Goal: Information Seeking & Learning: Check status

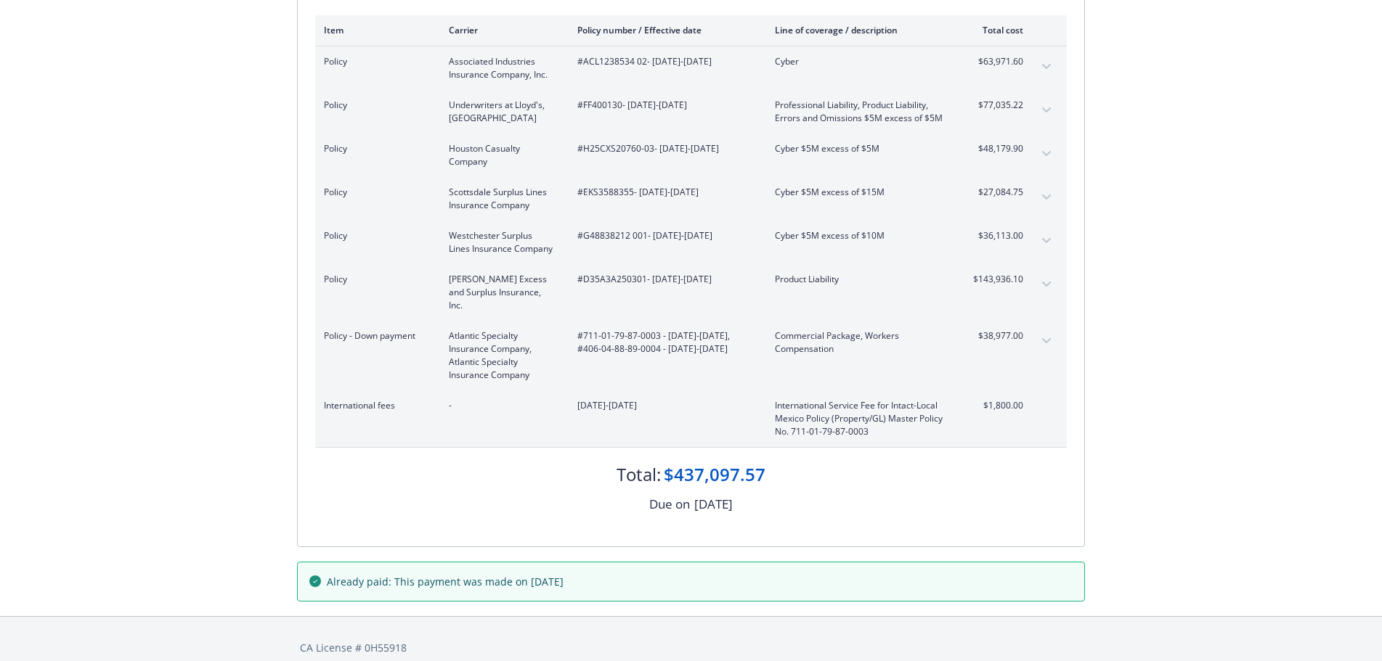
scroll to position [233, 0]
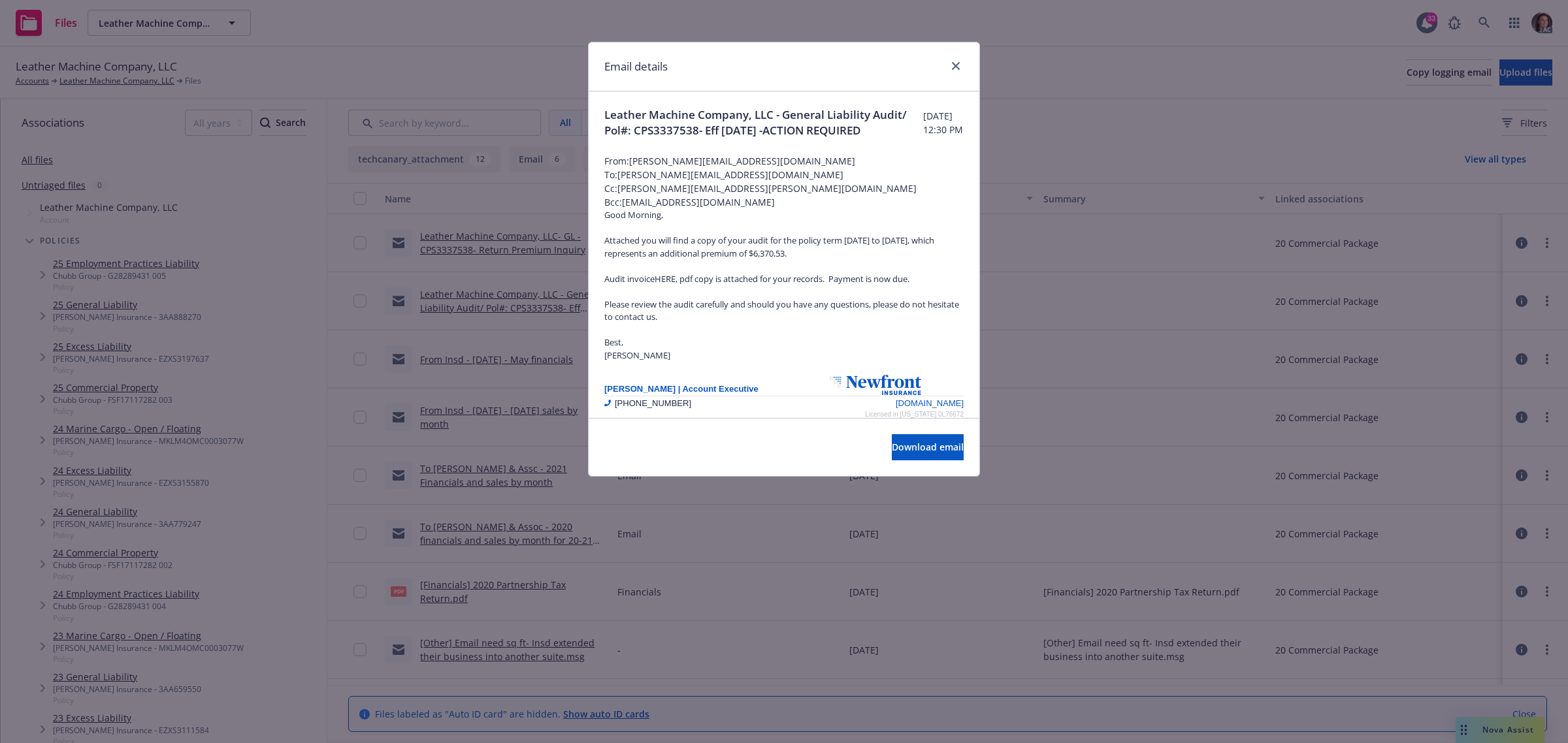
scroll to position [46, 0]
